Goal: Find specific page/section: Locate a particular part of the current website

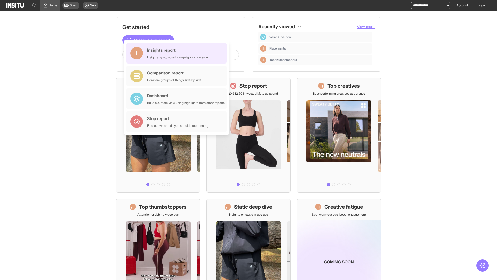
click at [178, 53] on div "Insights report Insights by ad, adset, campaign, or placement" at bounding box center [179, 53] width 64 height 12
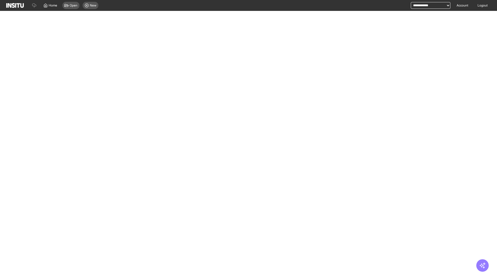
select select "**"
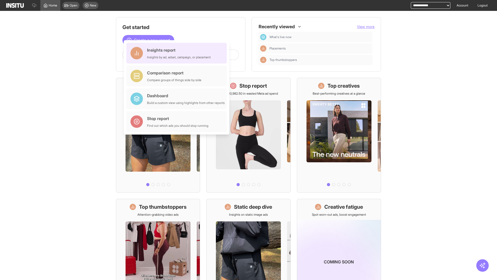
click at [178, 53] on div "Insights report Insights by ad, adset, campaign, or placement" at bounding box center [179, 53] width 64 height 12
